Goal: Check status: Check status

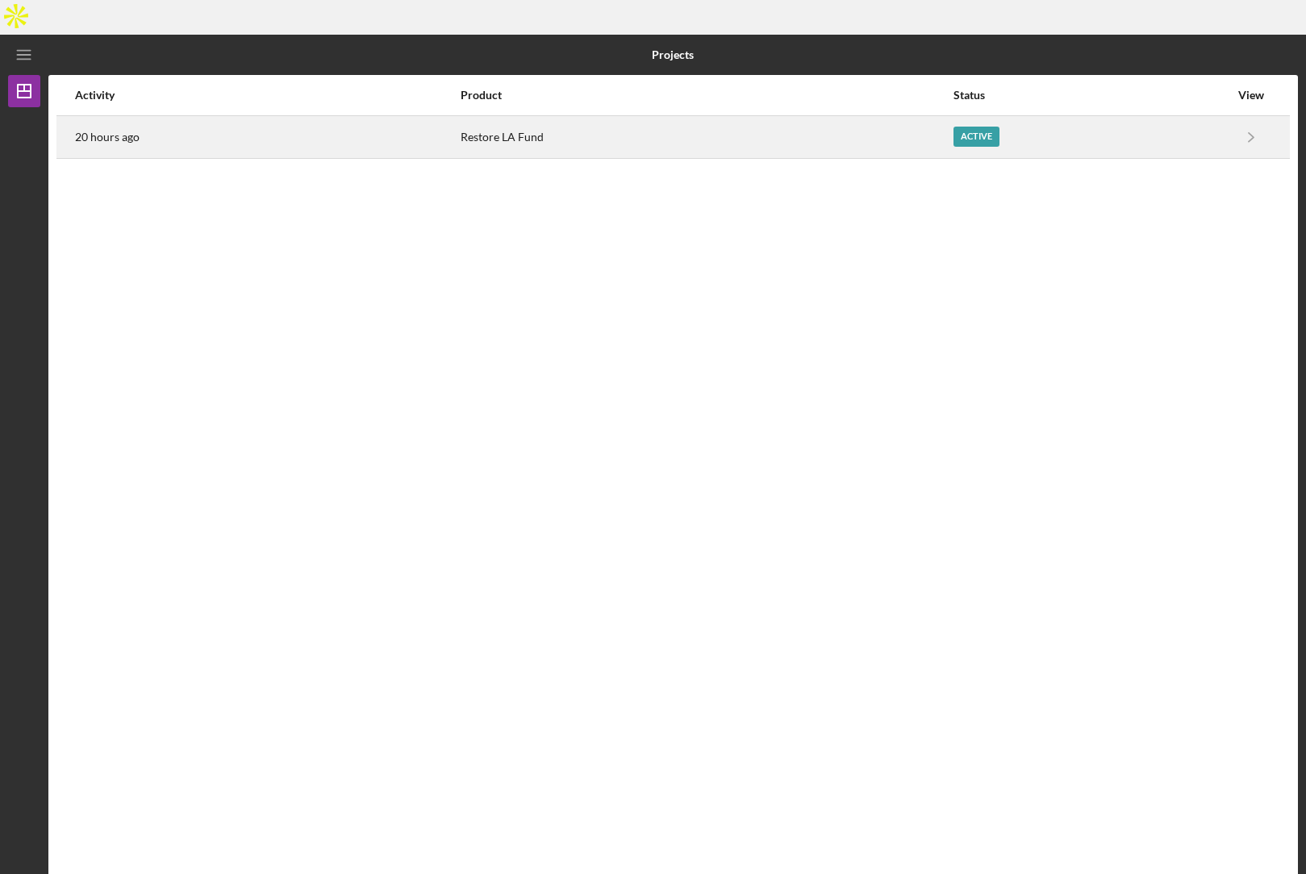
drag, startPoint x: 534, startPoint y: 129, endPoint x: 523, endPoint y: 115, distance: 17.9
click at [529, 123] on div "Activity Product Status View 20 hours ago Restore LA Fund Active Icon/Navigate …" at bounding box center [672, 488] width 1249 height 826
click at [519, 117] on div "Restore LA Fund" at bounding box center [707, 137] width 492 height 40
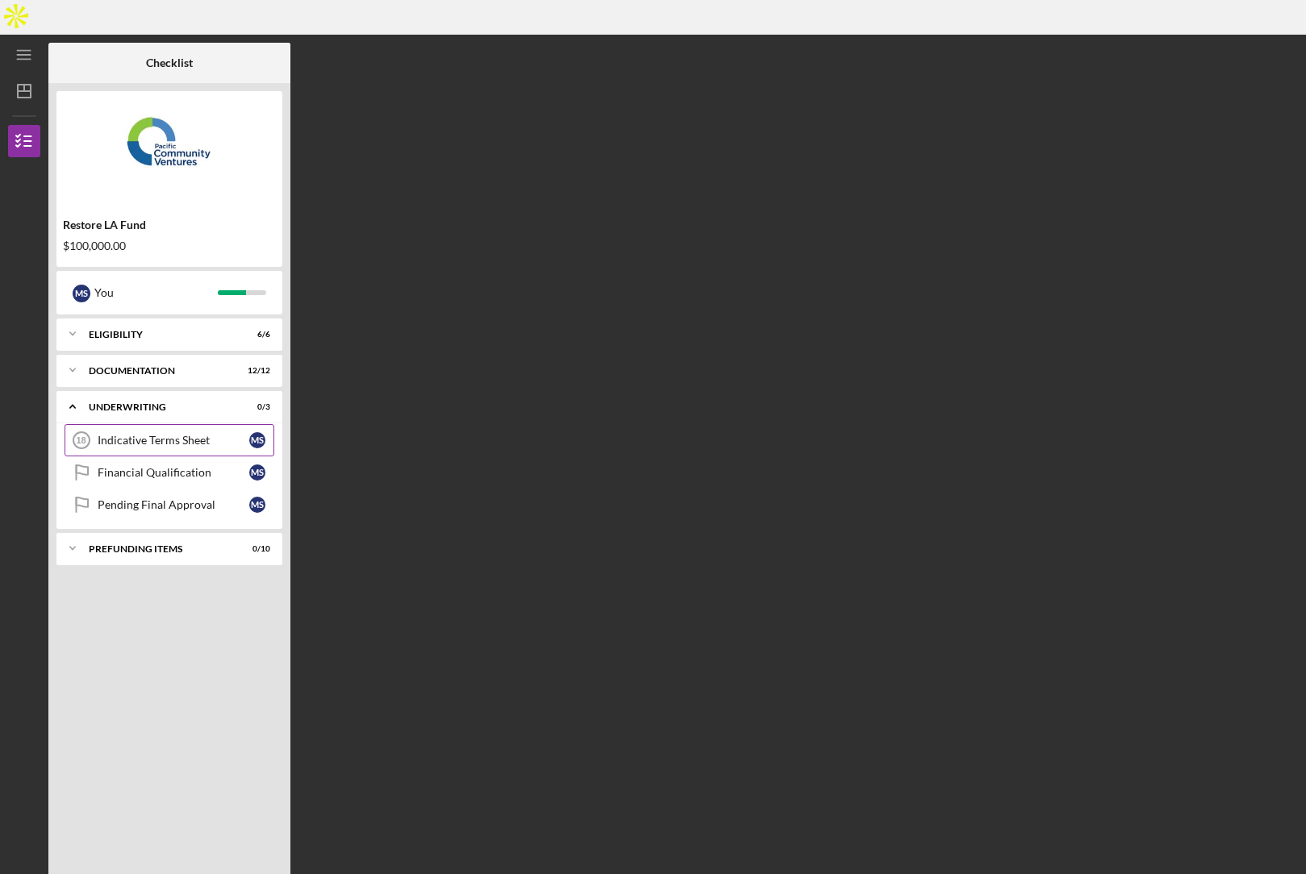
click at [154, 434] on div "Indicative Terms Sheet" at bounding box center [174, 440] width 152 height 13
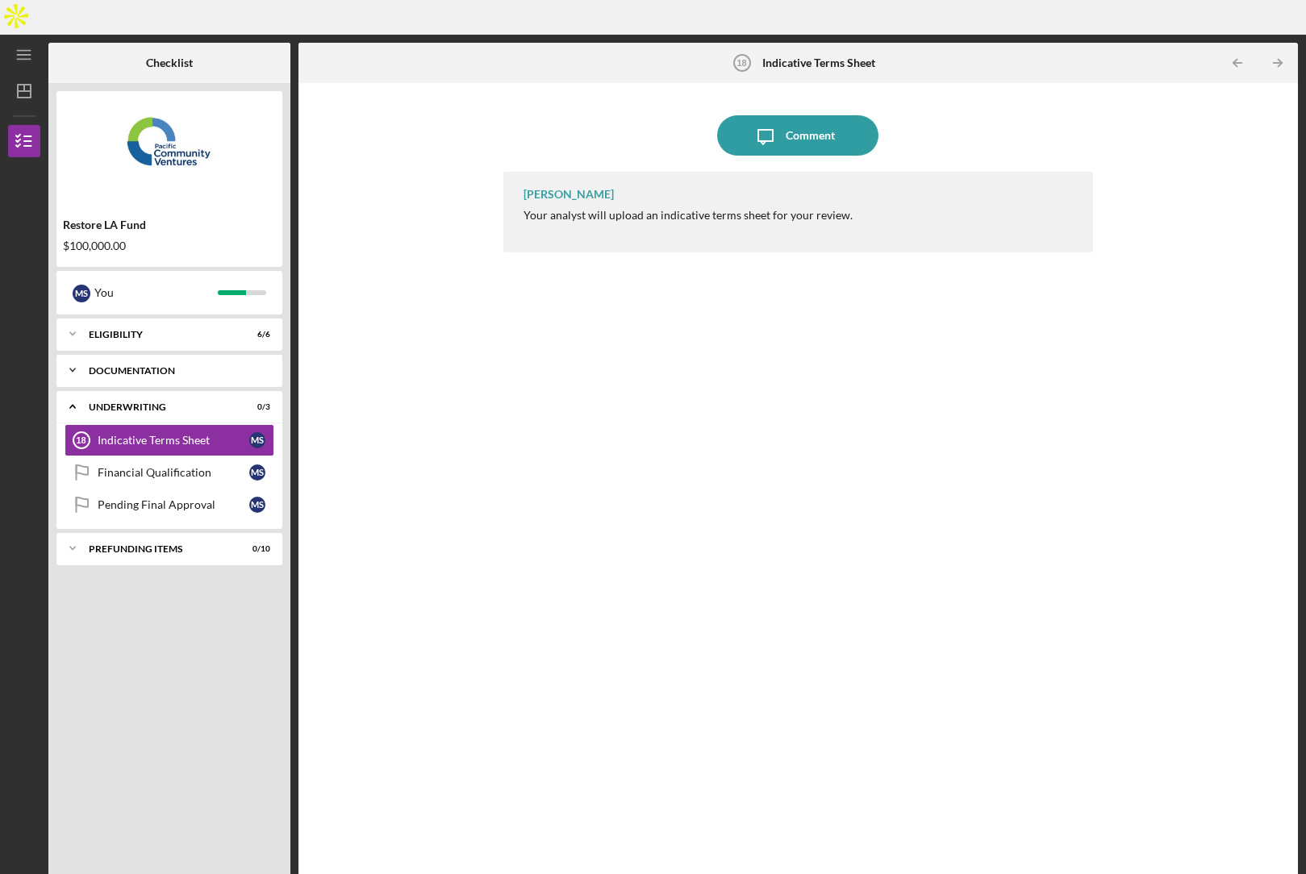
click at [148, 354] on div "Icon/Expander Documentation 12 / 12" at bounding box center [169, 370] width 226 height 32
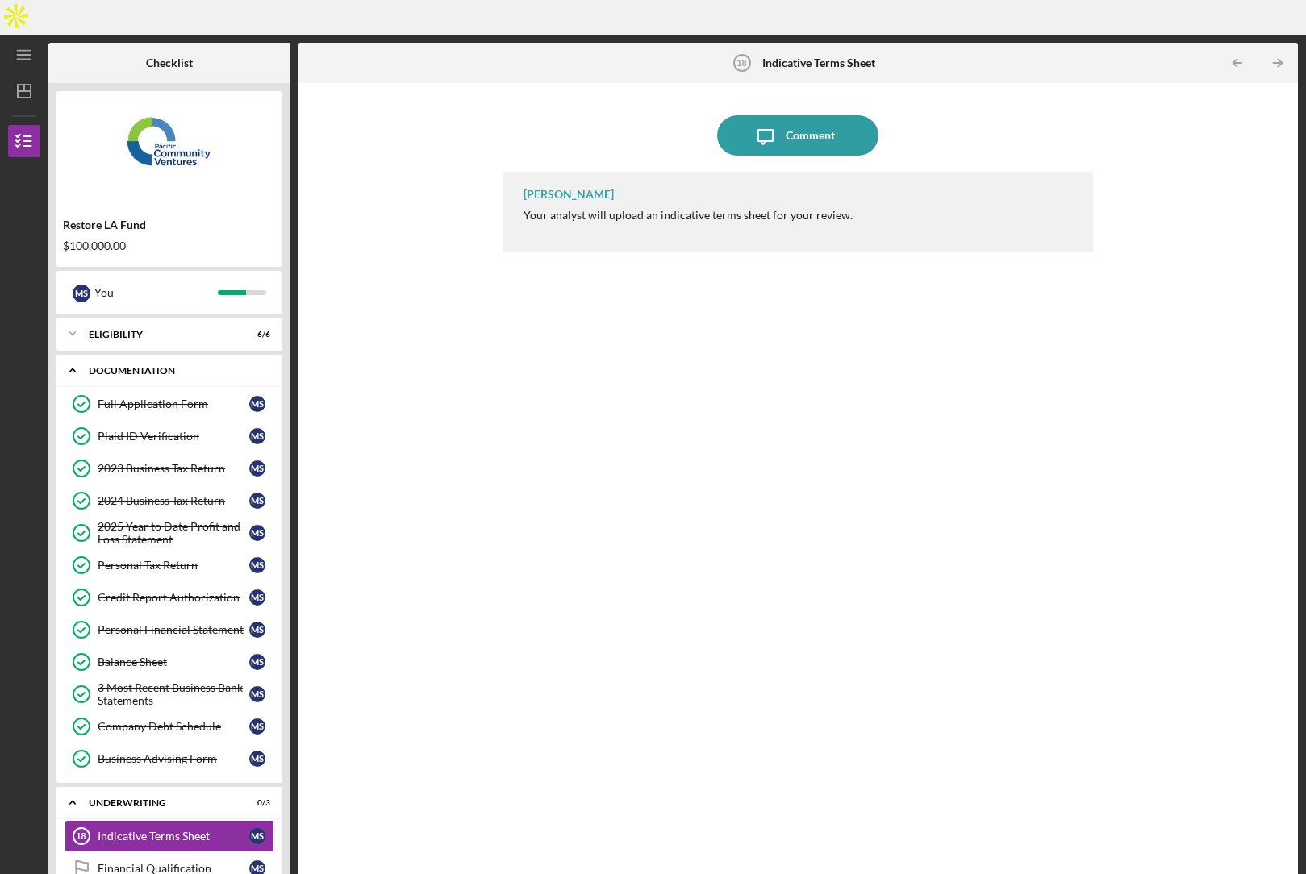
click at [148, 354] on div "Icon/Expander Documentation 12 / 12" at bounding box center [169, 370] width 226 height 33
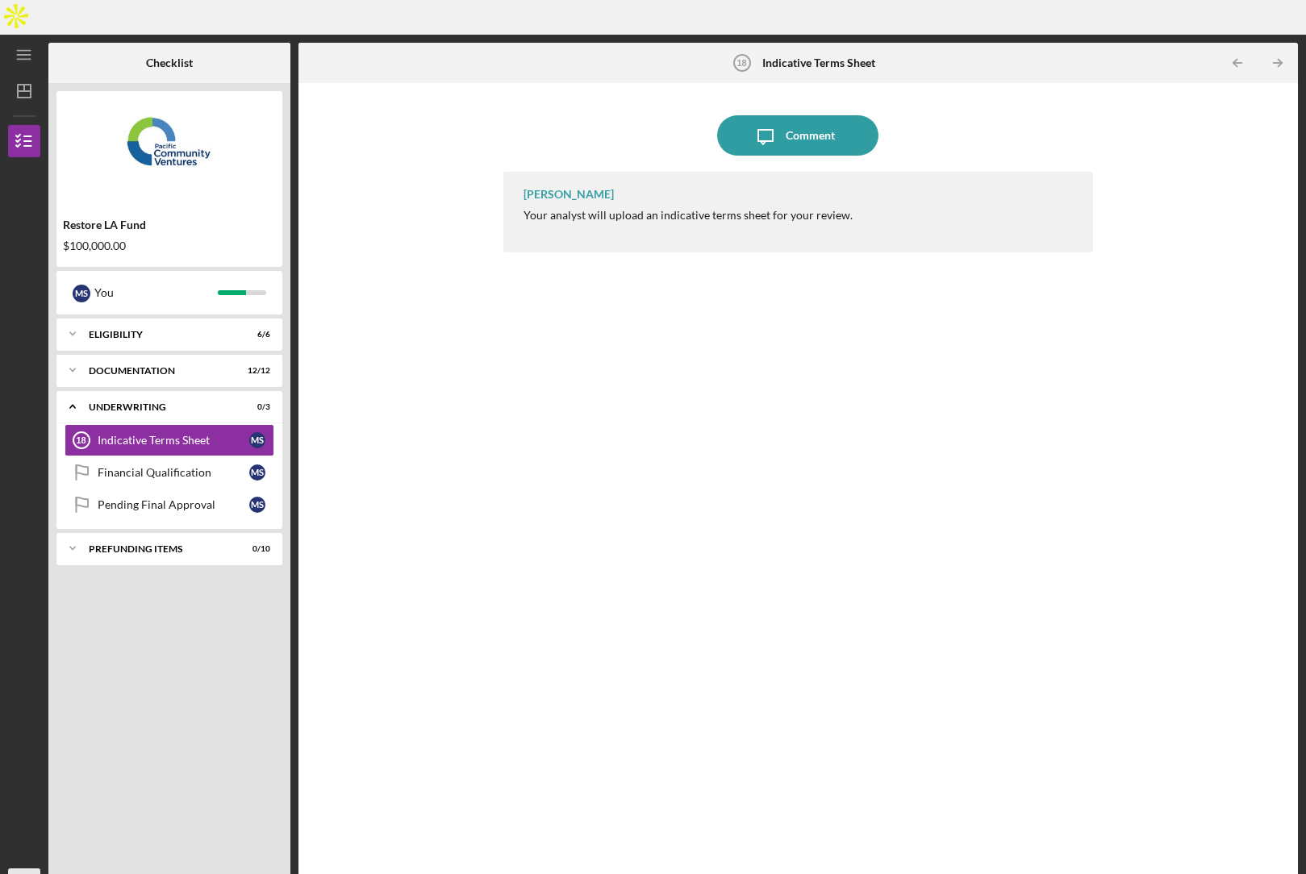
click at [16, 865] on icon "MS" at bounding box center [24, 885] width 32 height 40
click at [70, 815] on link "Logout" at bounding box center [97, 811] width 177 height 33
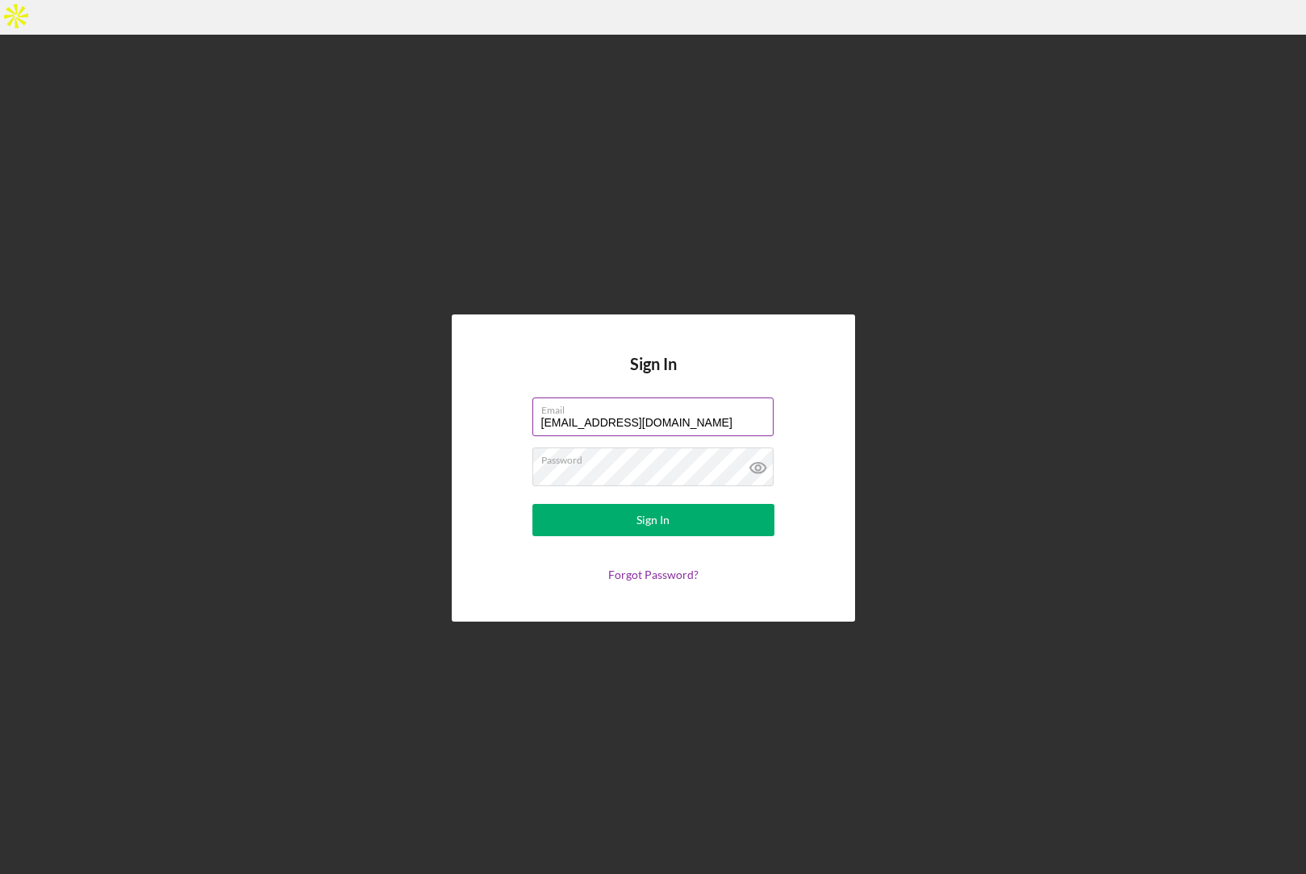
click at [656, 398] on label "Email" at bounding box center [657, 407] width 232 height 18
click at [656, 398] on input "[EMAIL_ADDRESS][DOMAIN_NAME]" at bounding box center [652, 417] width 241 height 39
click at [664, 398] on input "[EMAIL_ADDRESS][DOMAIN_NAME]" at bounding box center [652, 417] width 241 height 39
type input "[EMAIL_ADDRESS][DOMAIN_NAME]"
click at [626, 504] on button "Sign In" at bounding box center [653, 520] width 242 height 32
